Goal: Task Accomplishment & Management: Use online tool/utility

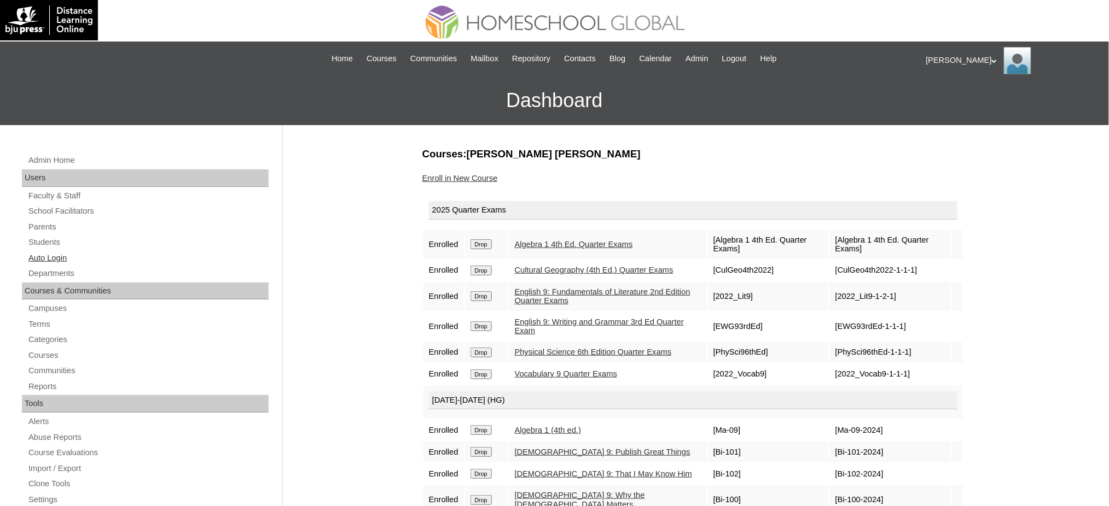
click at [49, 254] on link "Auto Login" at bounding box center [147, 259] width 241 height 14
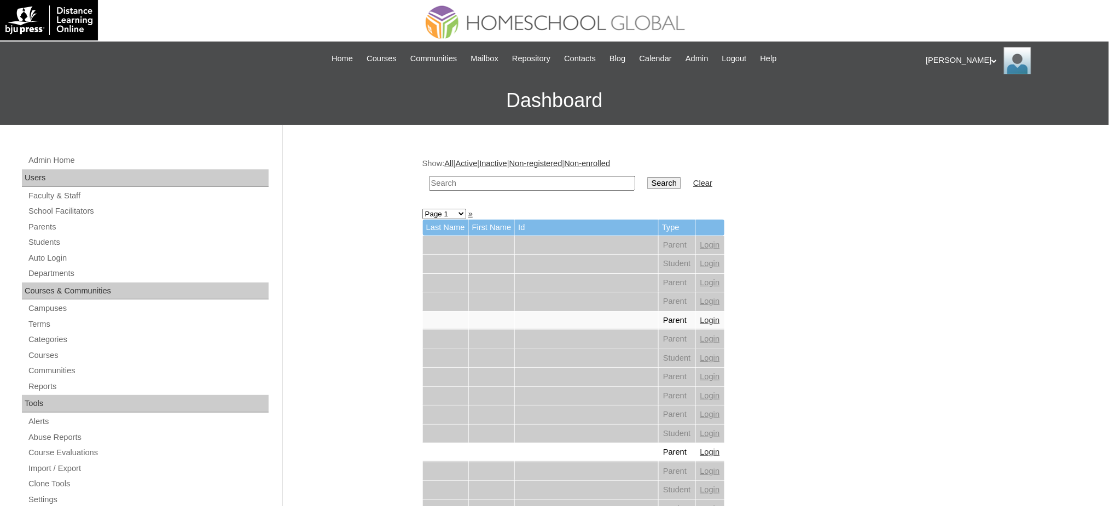
click at [497, 183] on input "text" at bounding box center [532, 183] width 206 height 15
paste input "Richard Storm"
type input "Richard Storm"
click at [647, 179] on input "Search" at bounding box center [664, 183] width 34 height 12
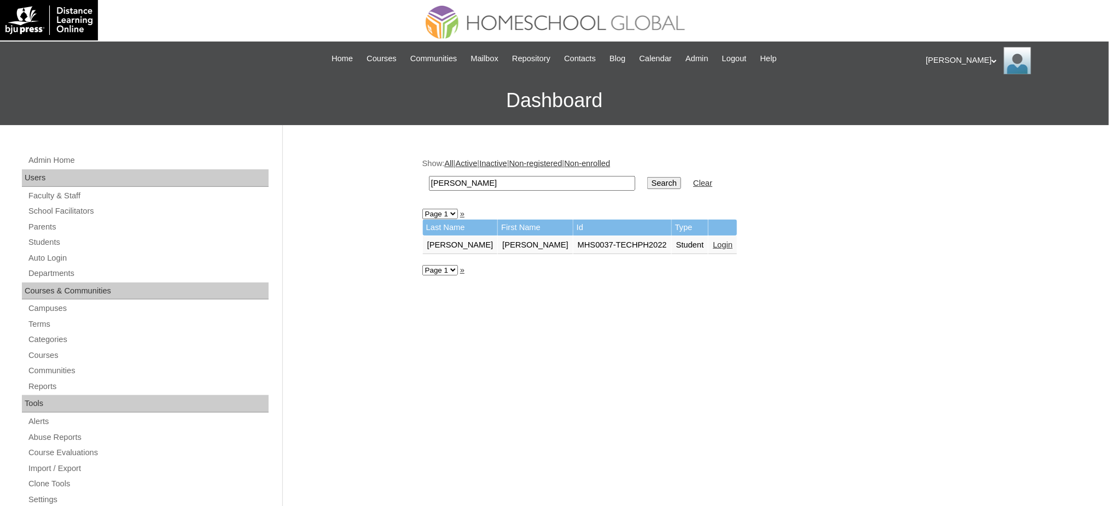
click at [713, 242] on link "Login" at bounding box center [723, 245] width 20 height 9
